Goal: Task Accomplishment & Management: Manage account settings

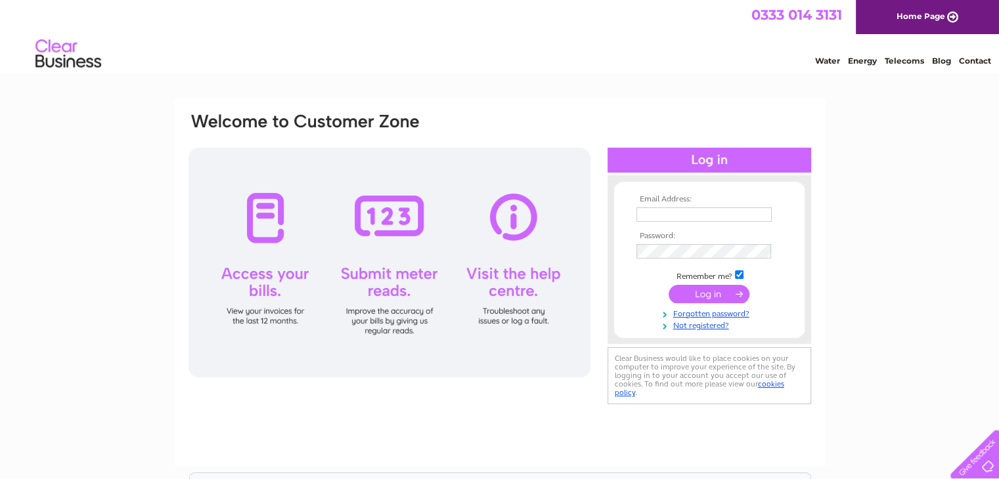
click at [693, 217] on input "text" at bounding box center [703, 215] width 135 height 14
type input "dmpg2015@gmail.com"
click at [715, 290] on input "submit" at bounding box center [709, 295] width 81 height 18
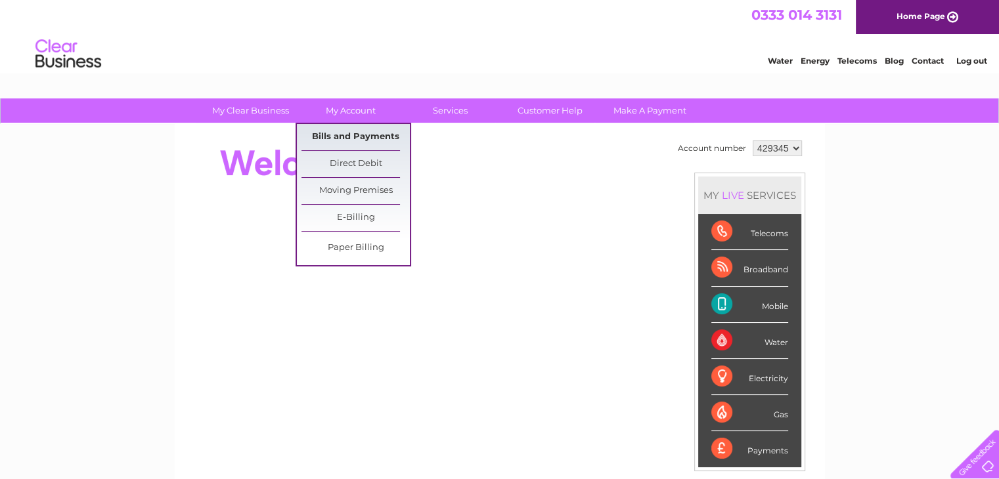
click at [341, 135] on link "Bills and Payments" at bounding box center [355, 137] width 108 height 26
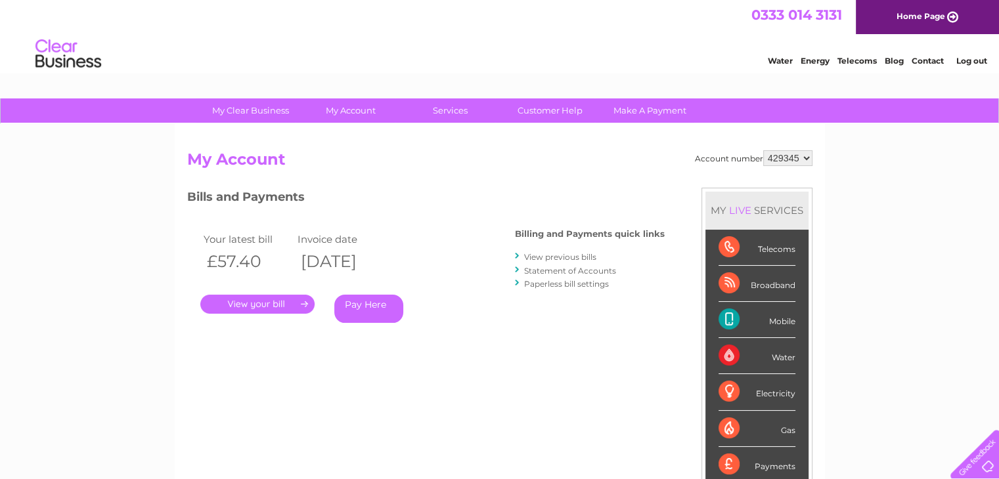
click at [265, 299] on link "." at bounding box center [257, 304] width 114 height 19
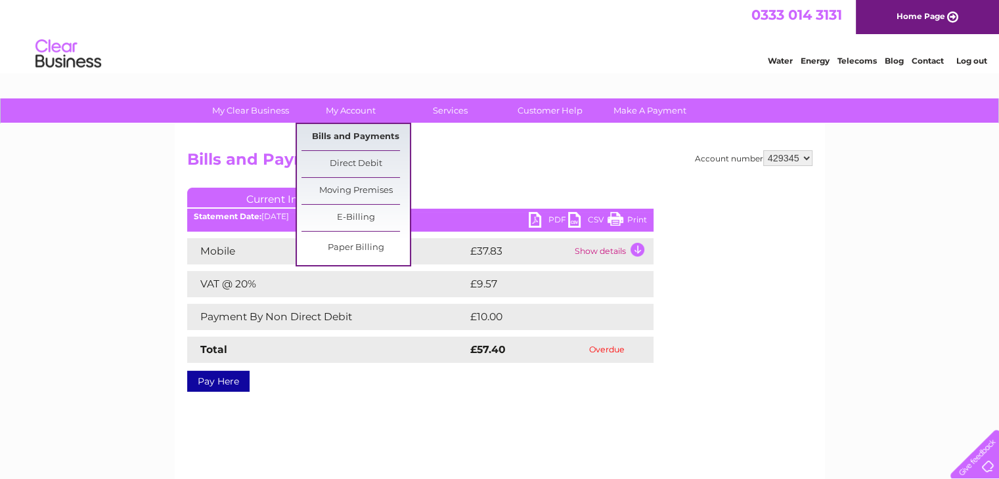
click at [352, 139] on link "Bills and Payments" at bounding box center [355, 137] width 108 height 26
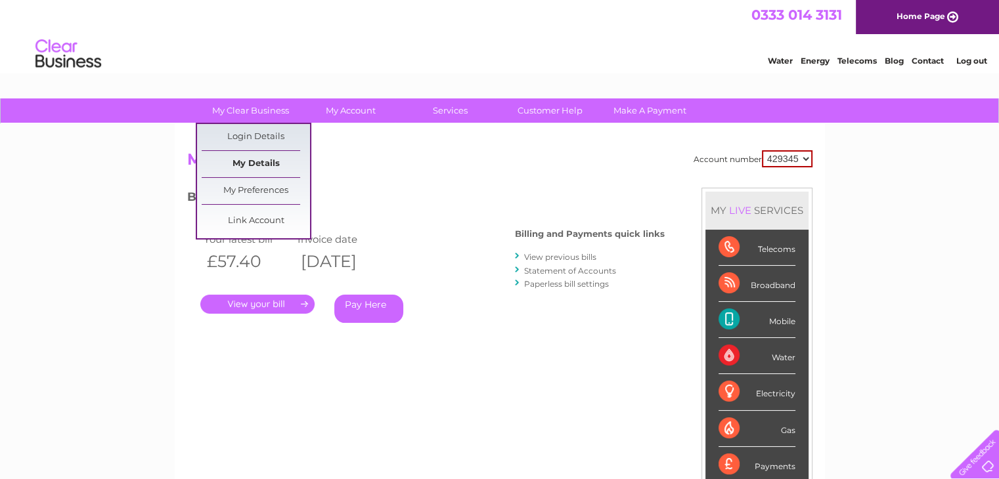
click at [258, 162] on link "My Details" at bounding box center [256, 164] width 108 height 26
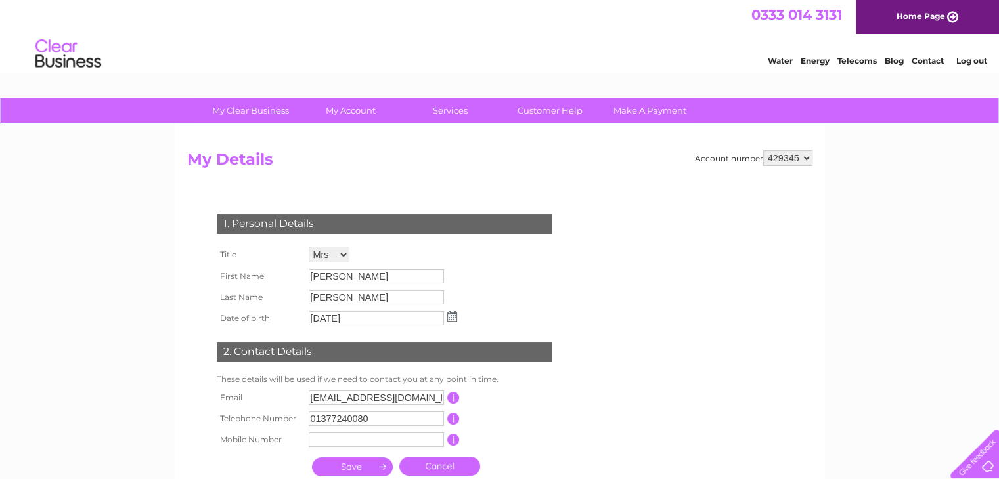
drag, startPoint x: 1007, startPoint y: 72, endPoint x: 980, endPoint y: 46, distance: 36.7
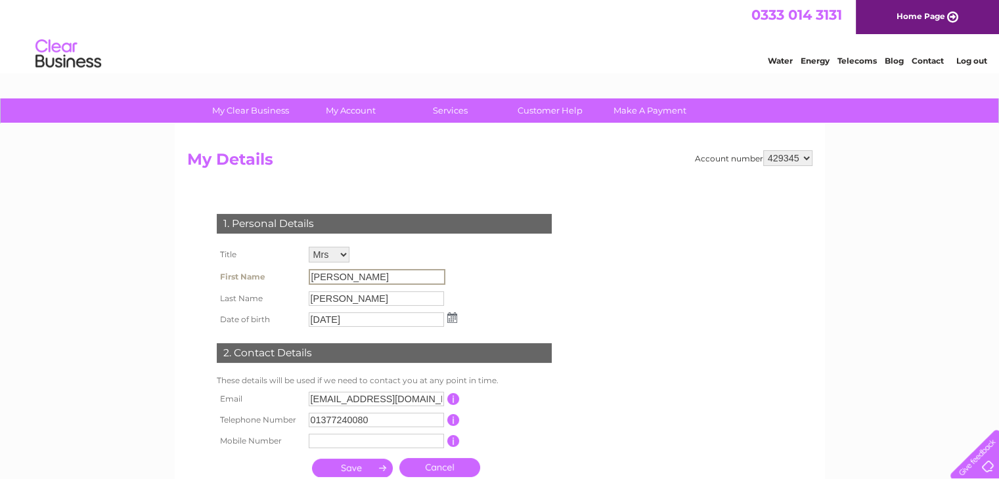
click at [352, 274] on input "[PERSON_NAME]" at bounding box center [377, 277] width 137 height 16
click at [381, 275] on input "[PERSON_NAME]" at bounding box center [377, 277] width 137 height 16
click at [357, 322] on input "18/06/1958" at bounding box center [376, 320] width 135 height 14
click at [403, 282] on input "[PERSON_NAME]" at bounding box center [376, 276] width 135 height 14
drag, startPoint x: 344, startPoint y: 279, endPoint x: 292, endPoint y: 275, distance: 52.7
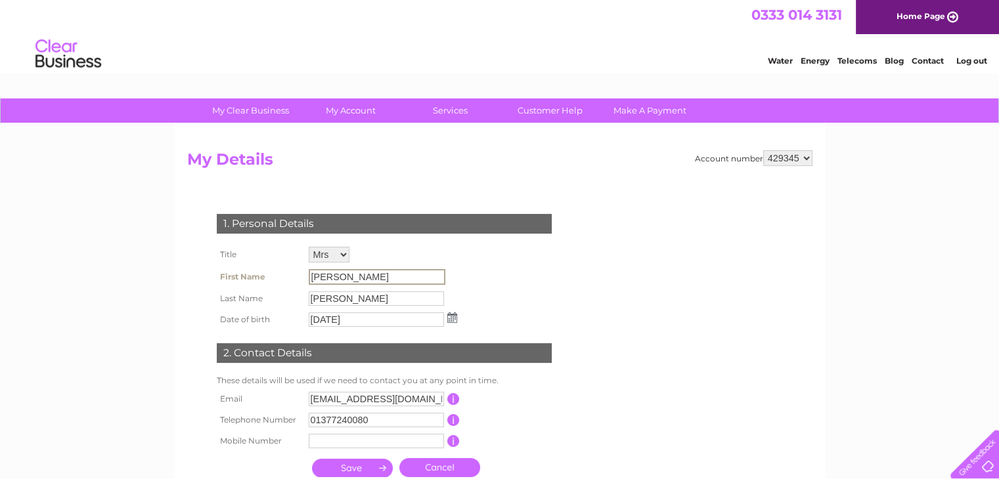
click at [292, 275] on tr "First Name VIcky" at bounding box center [336, 277] width 247 height 22
click at [436, 471] on link "Cancel" at bounding box center [439, 467] width 81 height 19
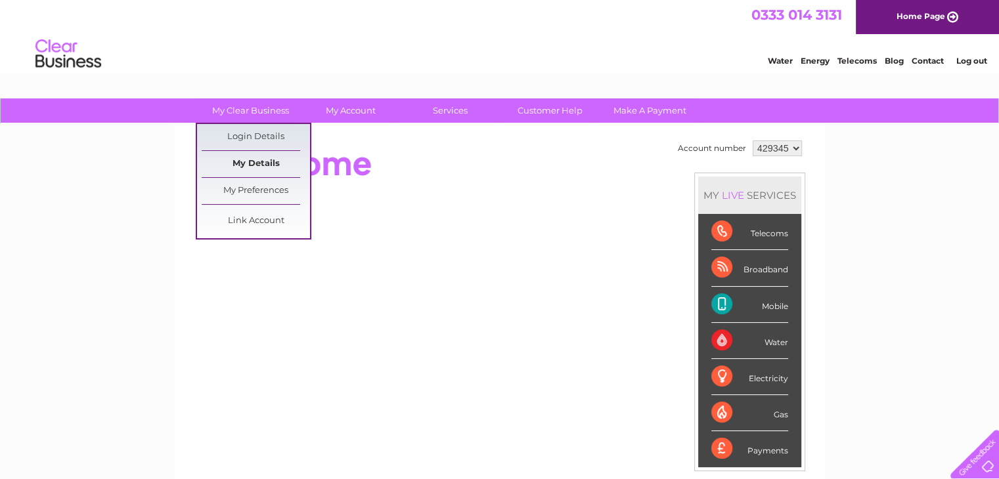
click at [256, 158] on link "My Details" at bounding box center [256, 164] width 108 height 26
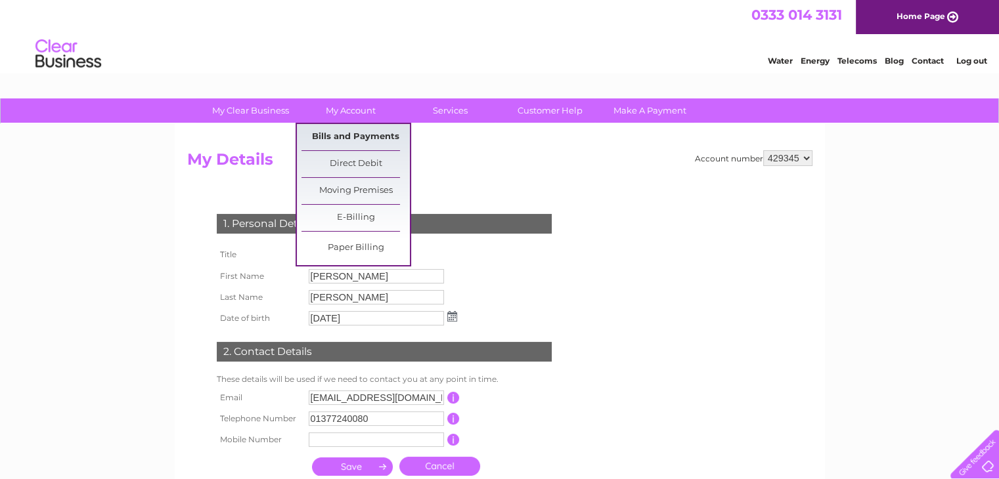
click at [349, 139] on link "Bills and Payments" at bounding box center [355, 137] width 108 height 26
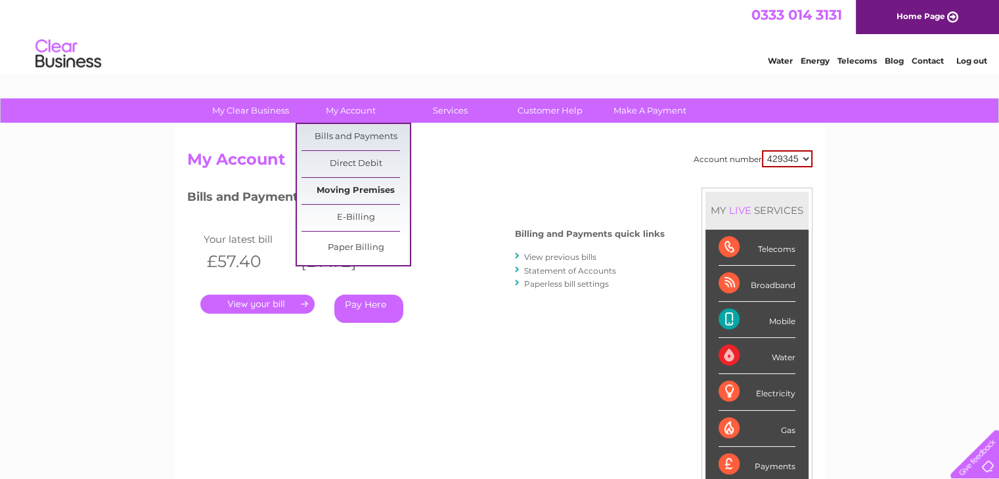
click at [347, 189] on link "Moving Premises" at bounding box center [355, 191] width 108 height 26
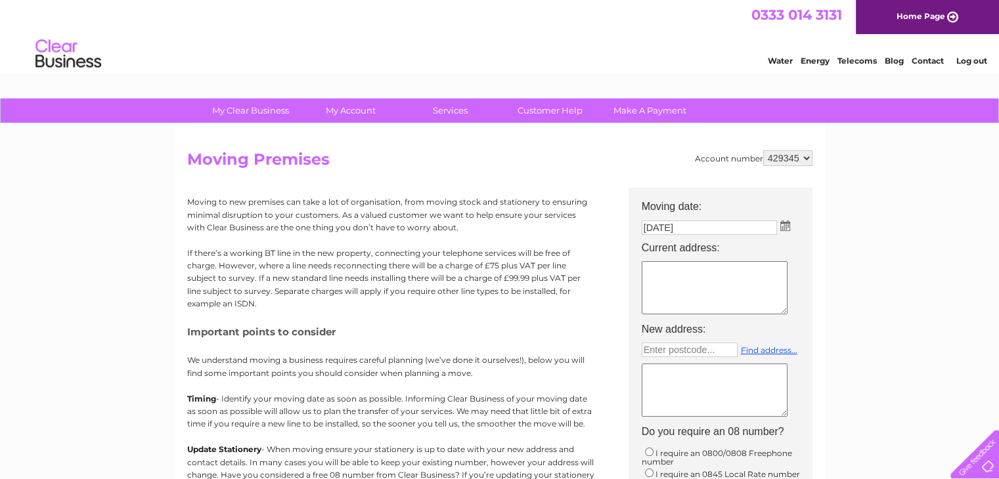
click at [927, 60] on link "Contact" at bounding box center [928, 61] width 32 height 10
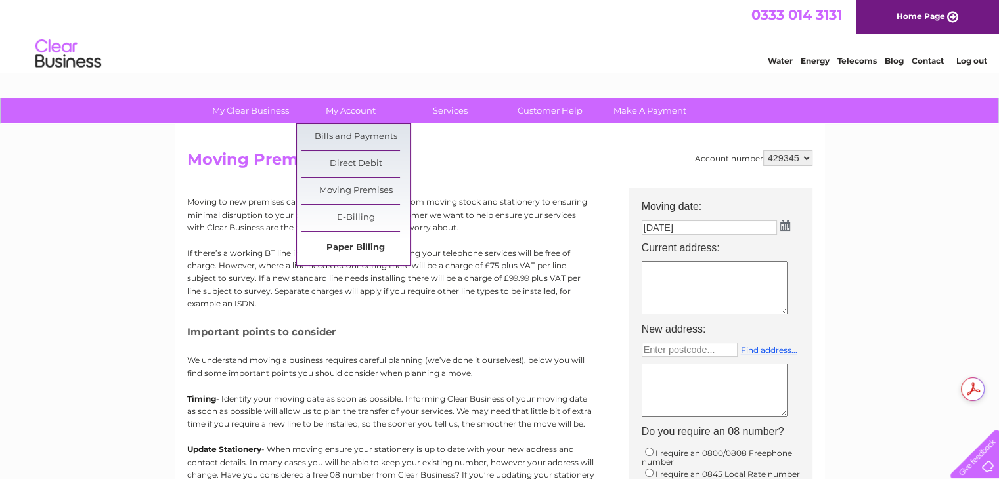
click at [361, 248] on link "Paper Billing" at bounding box center [355, 248] width 108 height 26
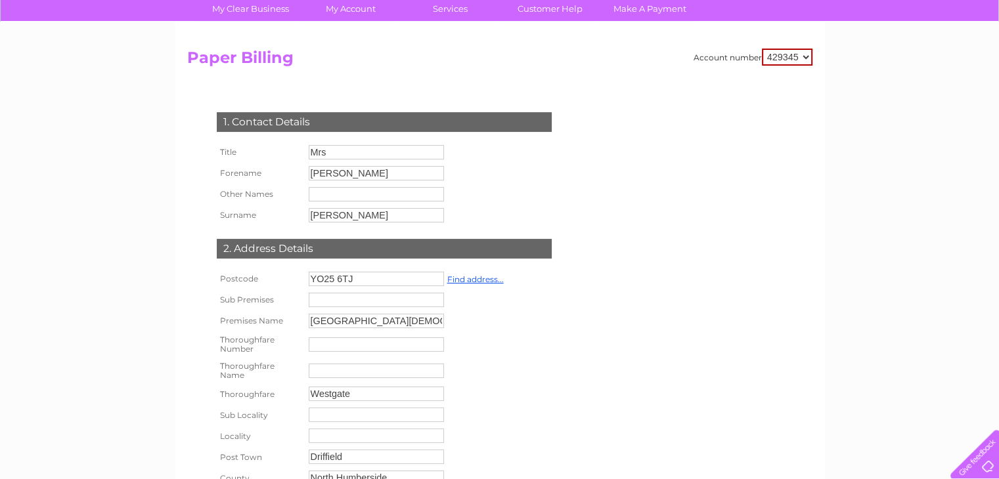
scroll to position [100, 0]
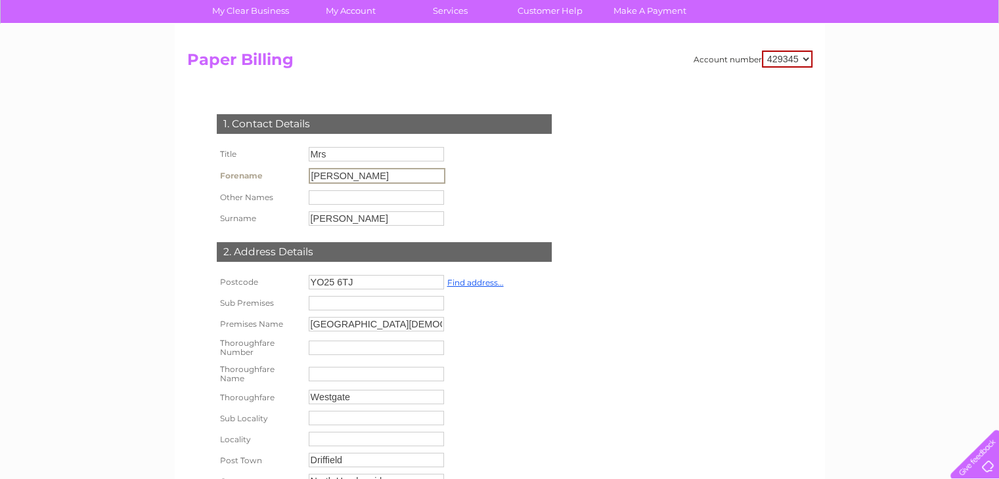
drag, startPoint x: 366, startPoint y: 174, endPoint x: 217, endPoint y: 189, distance: 149.2
click at [217, 189] on tbody "Title Mrs Forename VIcky Other Names Surname Foran" at bounding box center [330, 186] width 235 height 85
type input "Lucy"
click at [397, 223] on input "[PERSON_NAME]" at bounding box center [376, 218] width 135 height 14
type input "F"
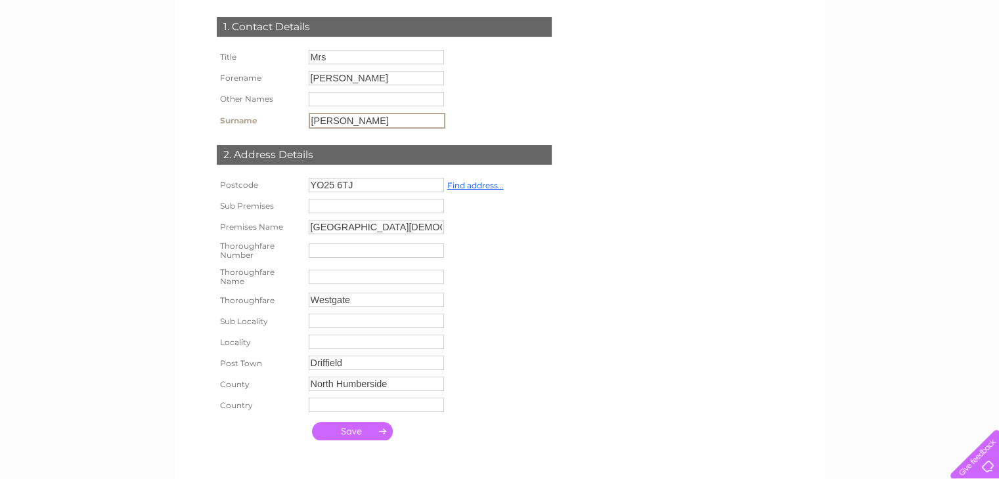
scroll to position [278, 0]
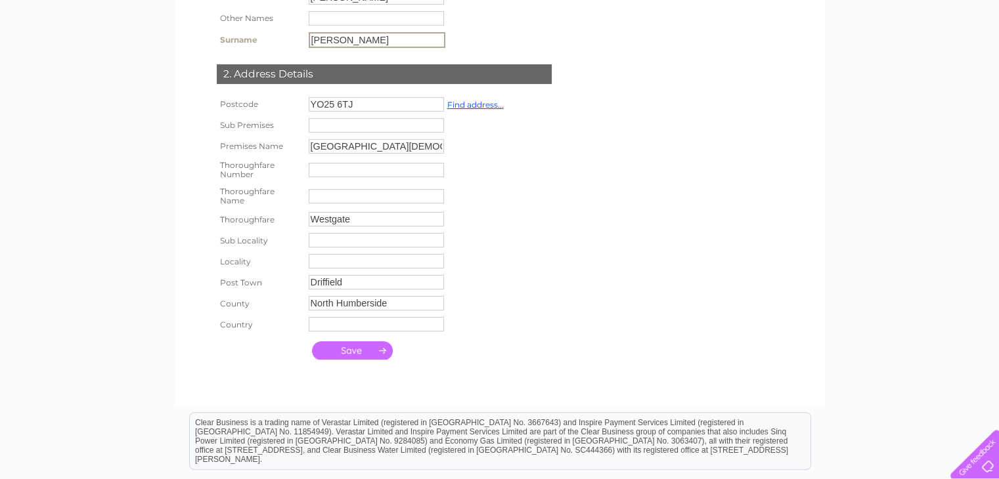
type input "Palmer"
click at [351, 351] on input "submit" at bounding box center [352, 350] width 81 height 18
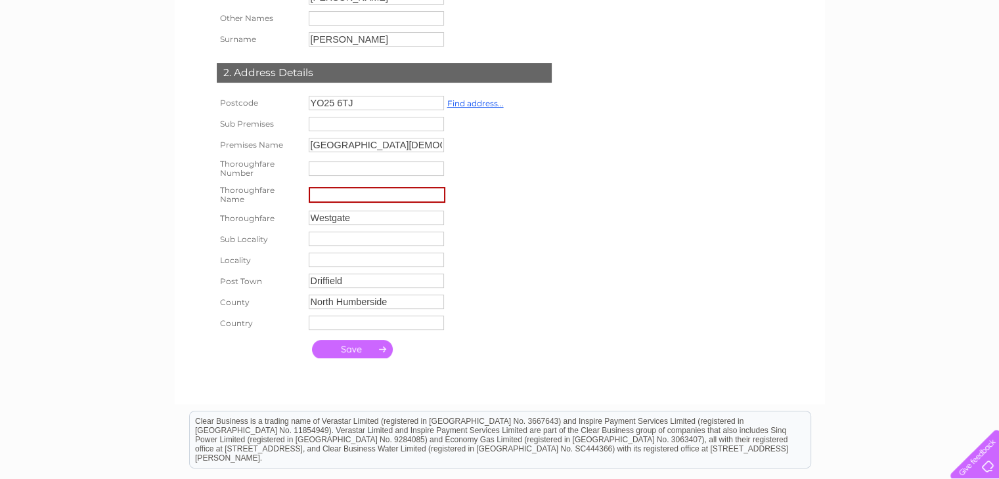
click at [346, 355] on input "submit" at bounding box center [352, 349] width 81 height 18
click at [385, 353] on input "submit" at bounding box center [352, 349] width 81 height 18
click at [377, 246] on input "text" at bounding box center [377, 240] width 137 height 16
click at [371, 324] on input "text" at bounding box center [377, 324] width 137 height 16
click at [381, 354] on input "submit" at bounding box center [352, 349] width 81 height 18
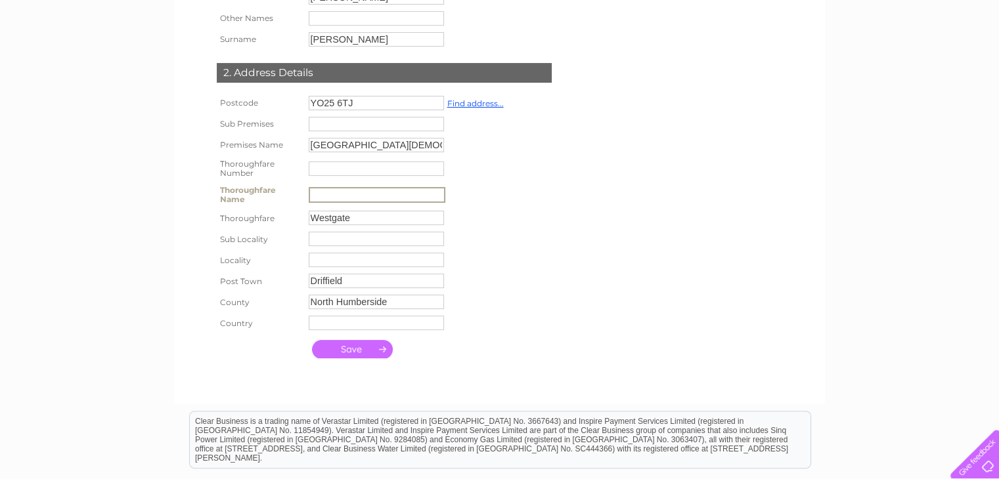
click at [344, 355] on input "submit" at bounding box center [352, 349] width 81 height 18
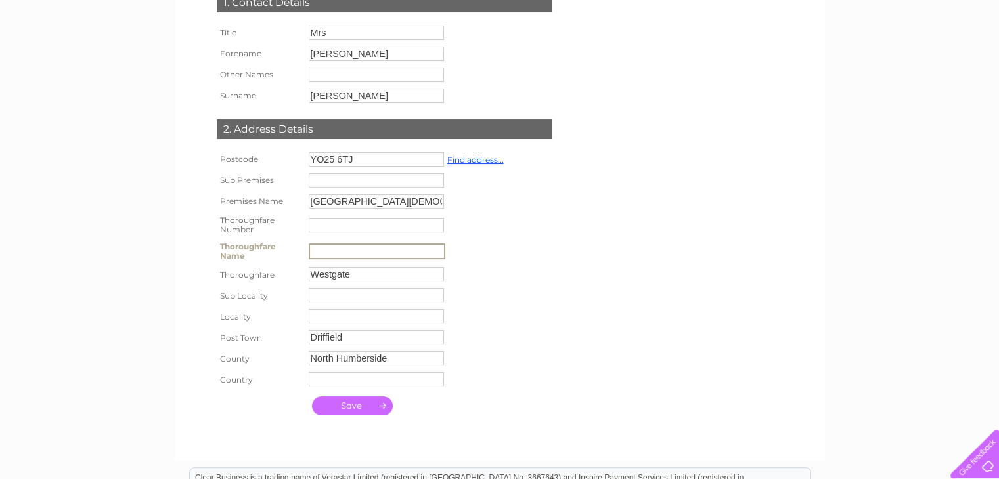
scroll to position [223, 0]
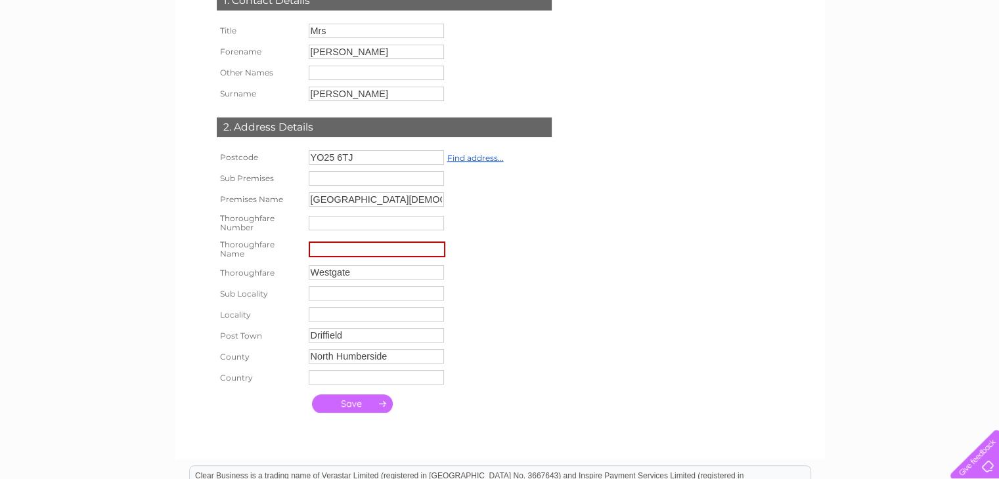
click at [348, 404] on input "submit" at bounding box center [352, 404] width 81 height 18
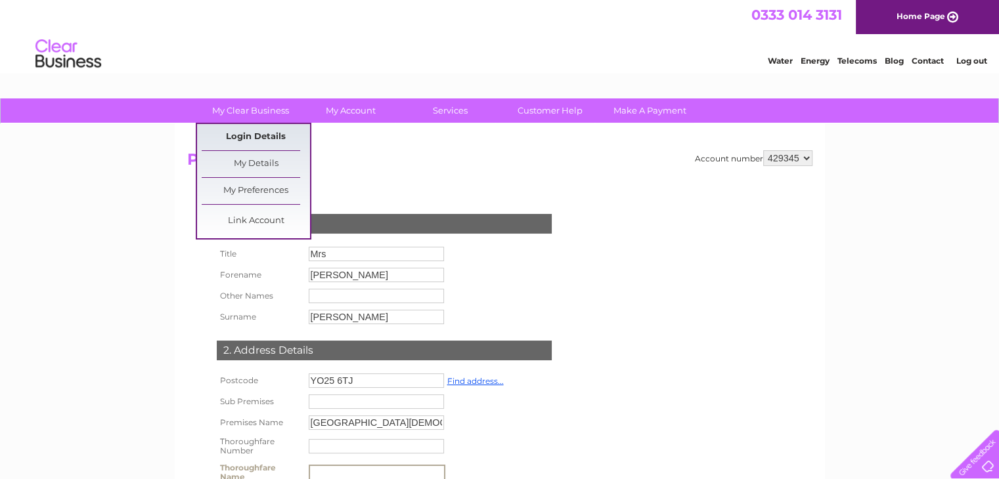
click at [261, 133] on link "Login Details" at bounding box center [256, 137] width 108 height 26
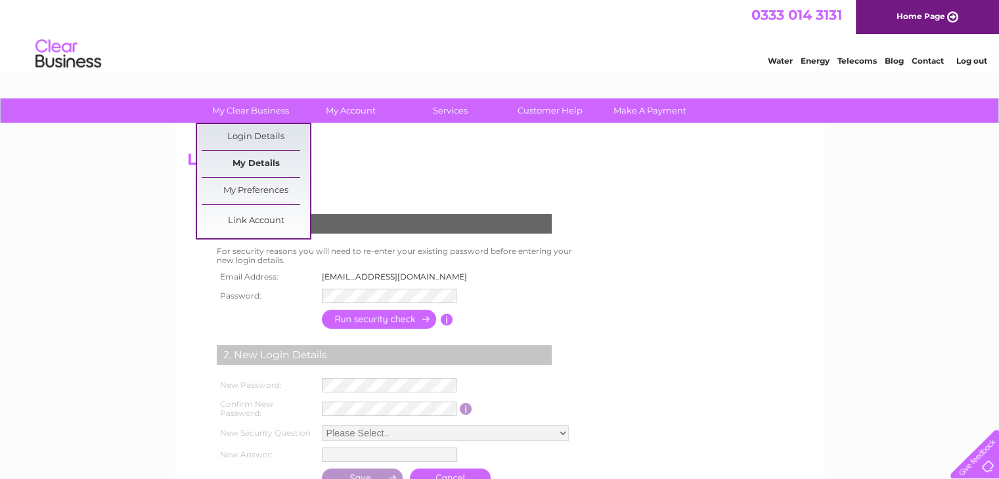
click at [253, 162] on link "My Details" at bounding box center [256, 164] width 108 height 26
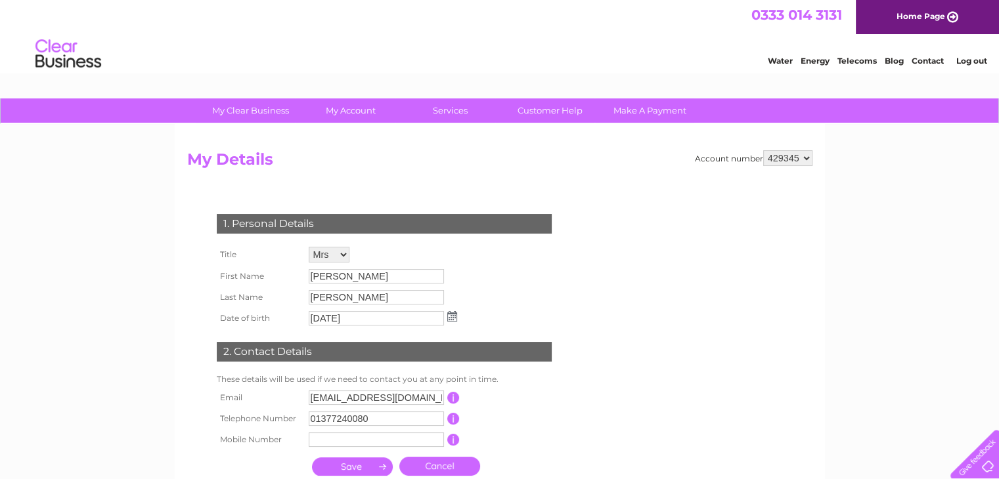
click at [366, 271] on input "[PERSON_NAME]" at bounding box center [376, 276] width 135 height 14
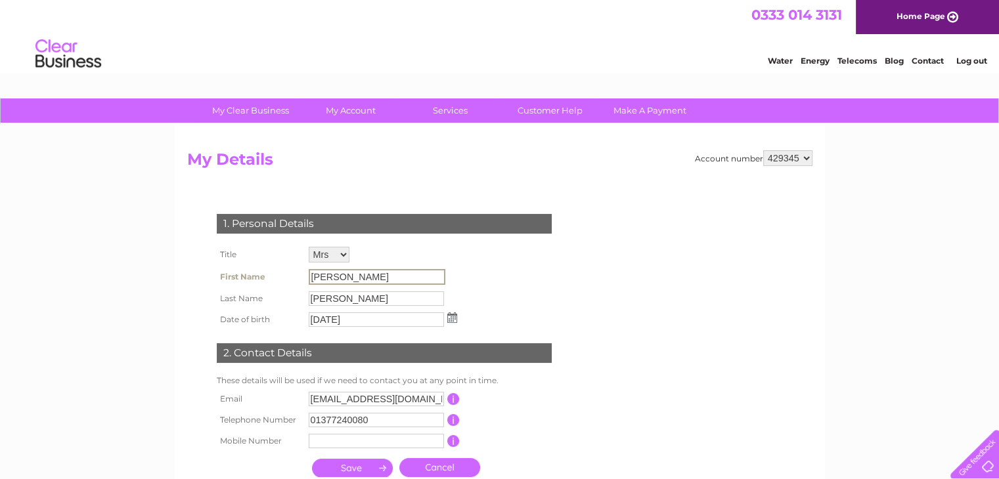
drag, startPoint x: 344, startPoint y: 273, endPoint x: 281, endPoint y: 291, distance: 65.5
click at [281, 291] on tbody "Title Mr Mrs Ms Miss Dr Rev Prof Other First Name [PERSON_NAME] Last Name [GEOG…" at bounding box center [336, 287] width 247 height 87
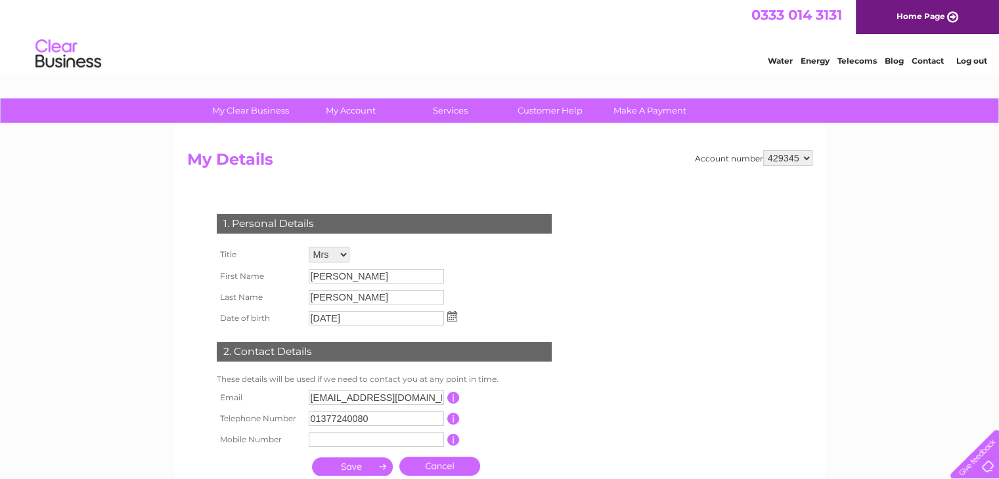
click at [977, 57] on link "Log out" at bounding box center [971, 61] width 31 height 10
